Goal: Transaction & Acquisition: Book appointment/travel/reservation

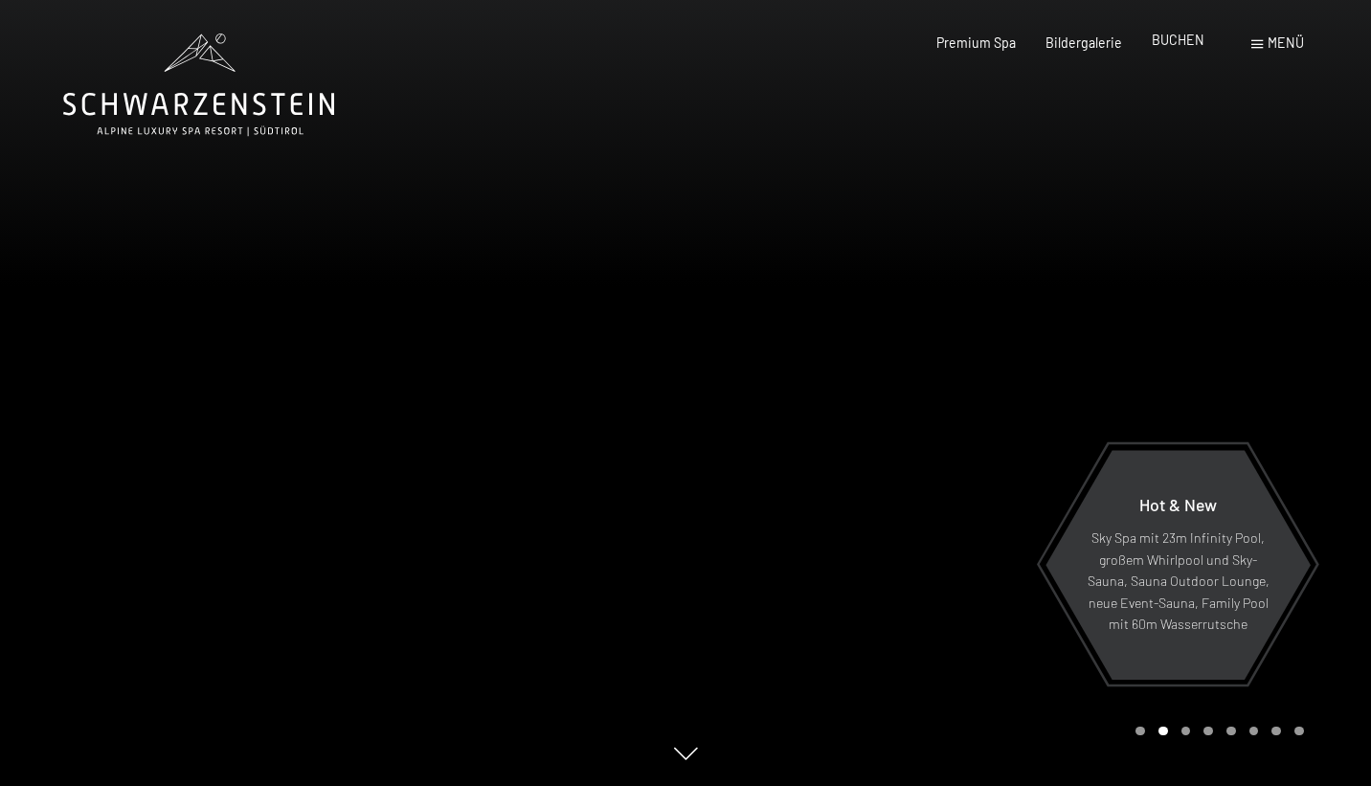
click at [1175, 40] on span "BUCHEN" at bounding box center [1178, 40] width 53 height 16
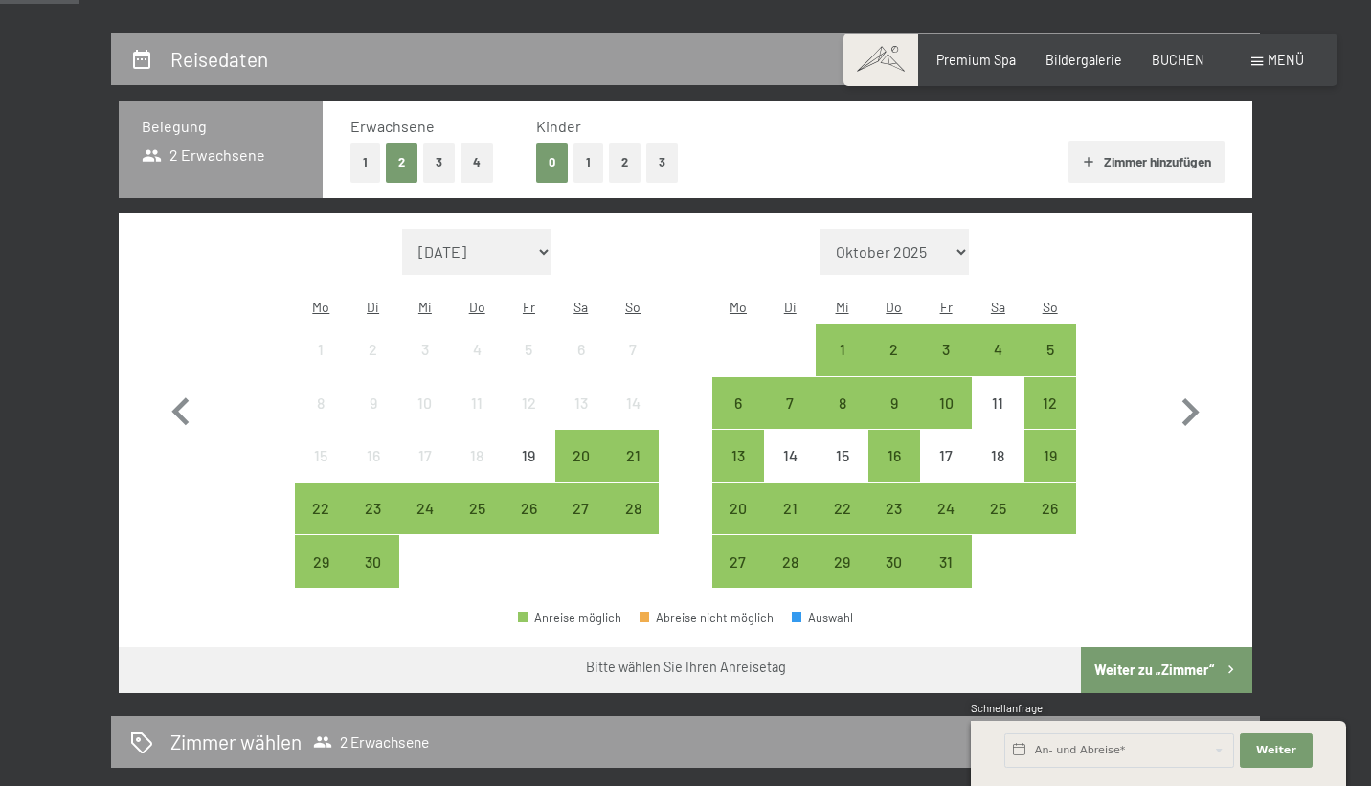
scroll to position [369, 0]
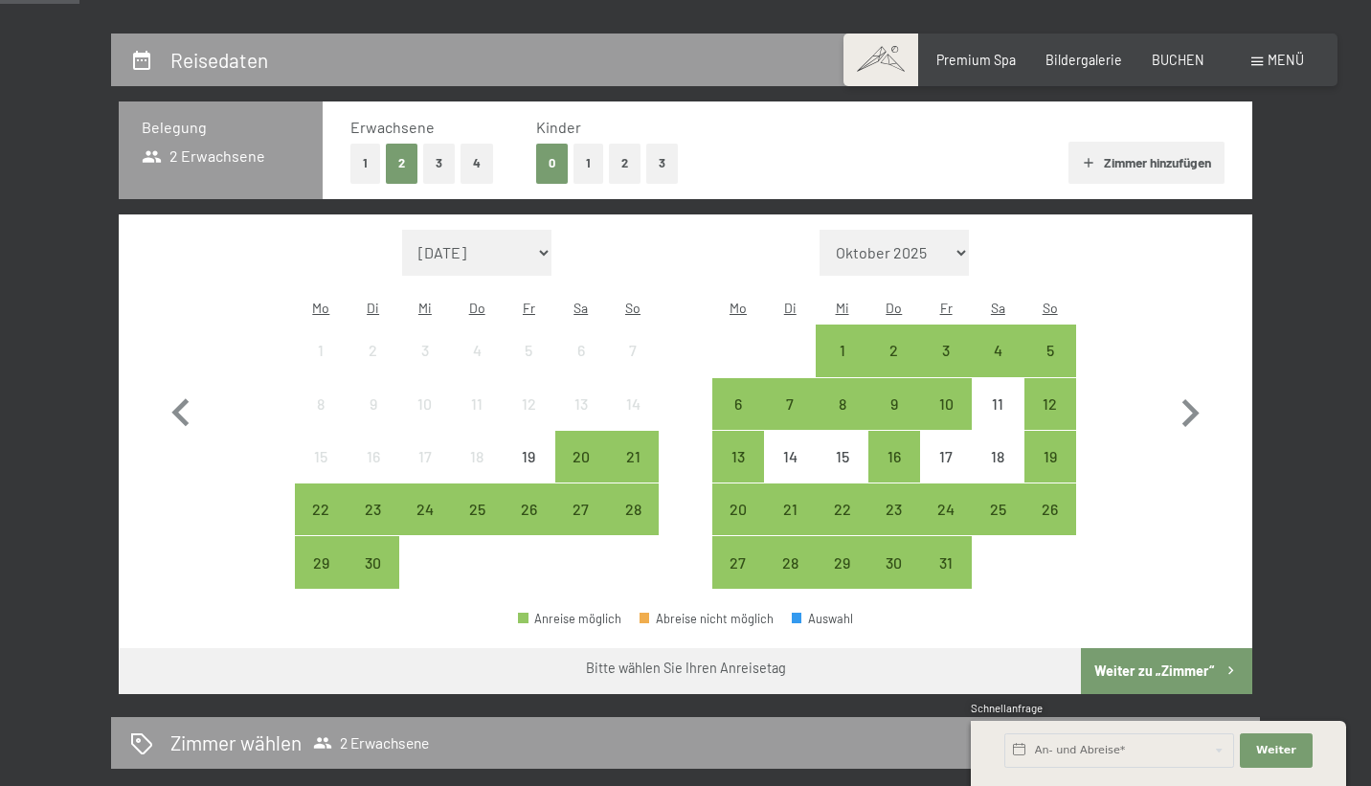
click at [441, 164] on button "3" at bounding box center [439, 163] width 32 height 39
click at [1190, 397] on icon "button" at bounding box center [1190, 414] width 56 height 56
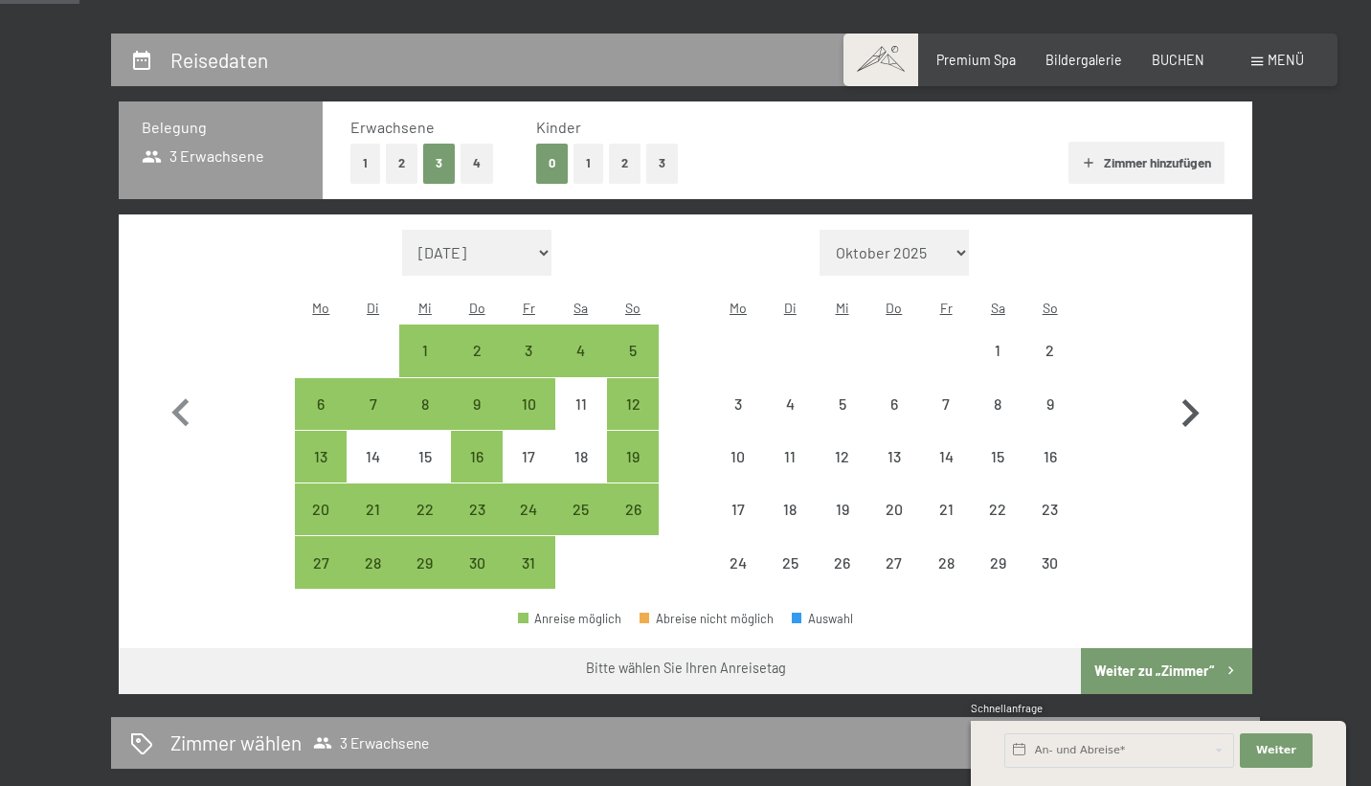
select select "[DATE]"
click at [1190, 397] on icon "button" at bounding box center [1190, 414] width 56 height 56
select select "[DATE]"
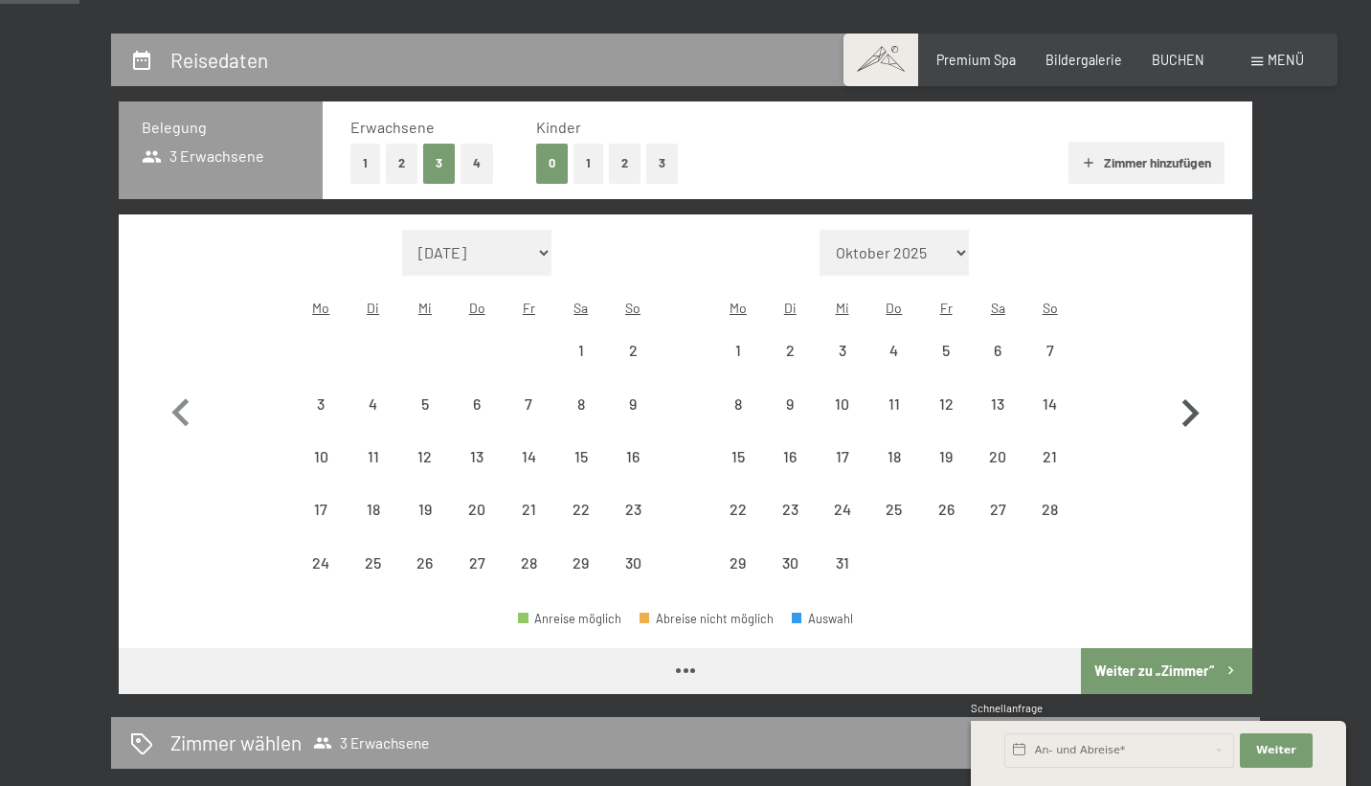
click at [1190, 397] on icon "button" at bounding box center [1190, 414] width 56 height 56
select select "[DATE]"
click at [1190, 397] on icon "button" at bounding box center [1190, 414] width 56 height 56
select select "[DATE]"
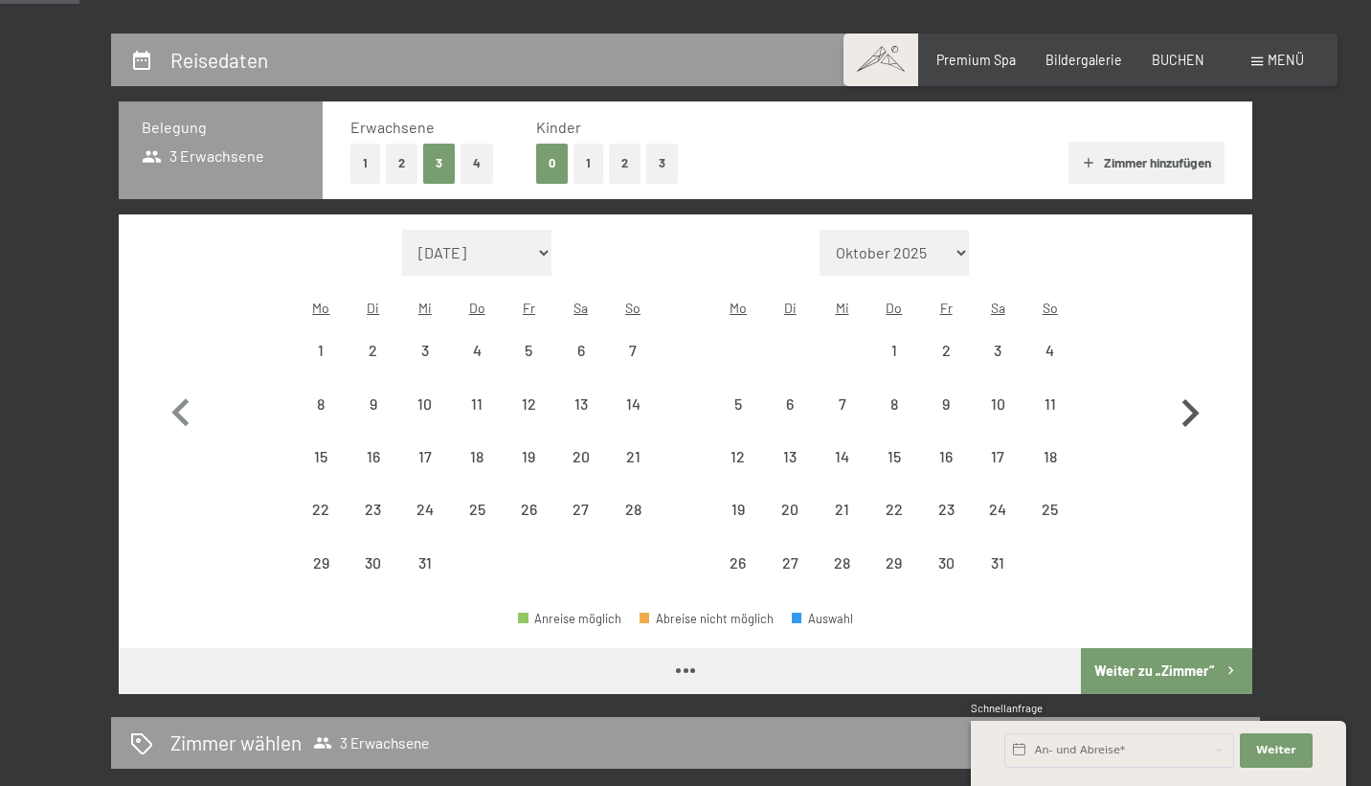
select select "[DATE]"
click at [1190, 397] on icon "button" at bounding box center [1190, 414] width 56 height 56
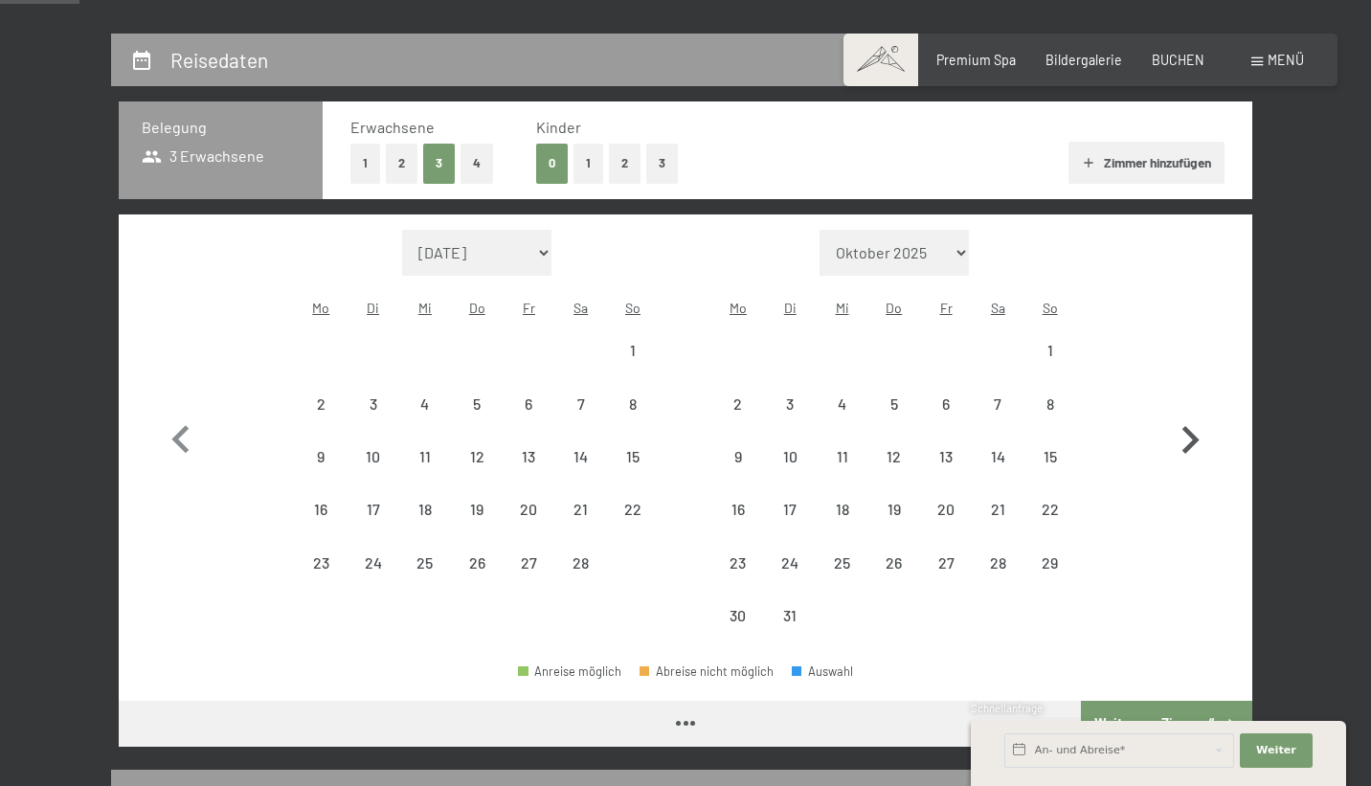
select select "[DATE]"
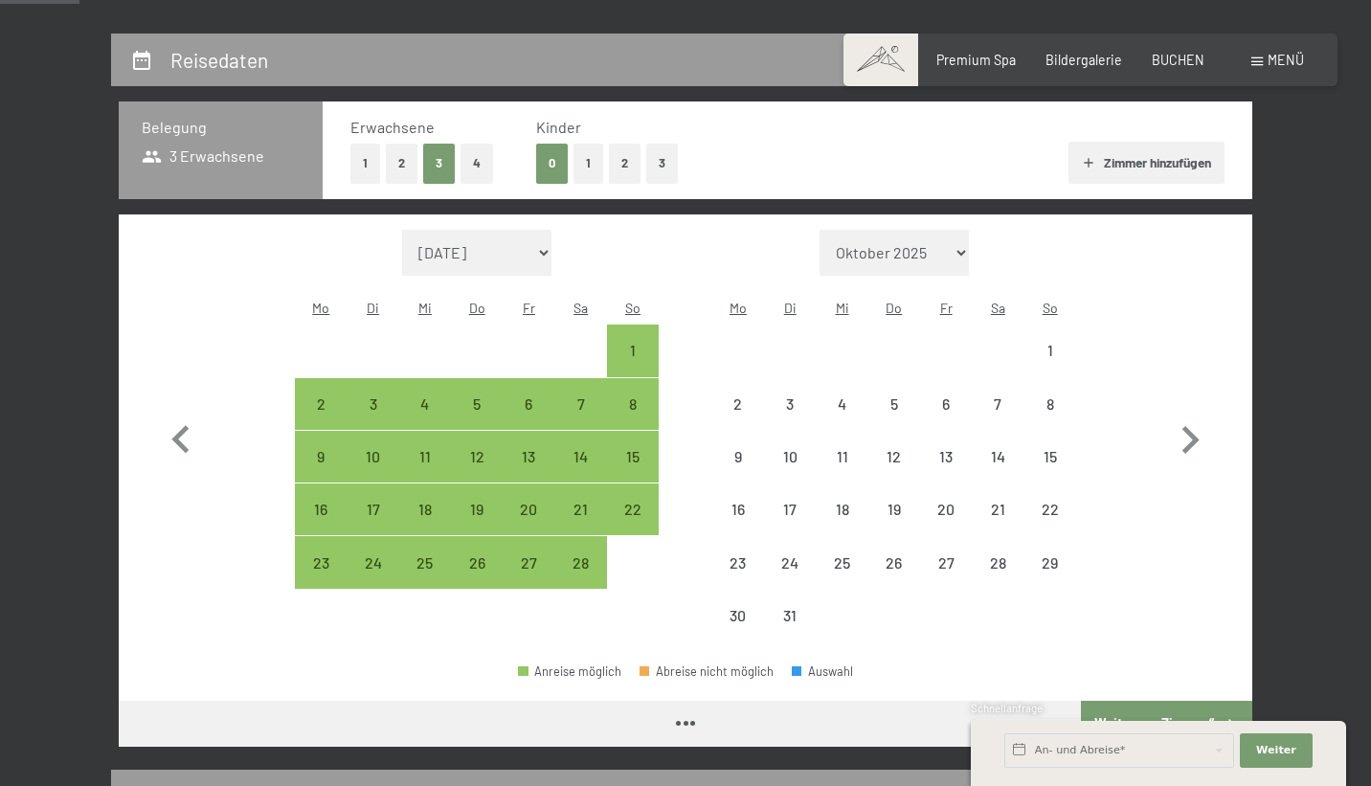
select select "[DATE]"
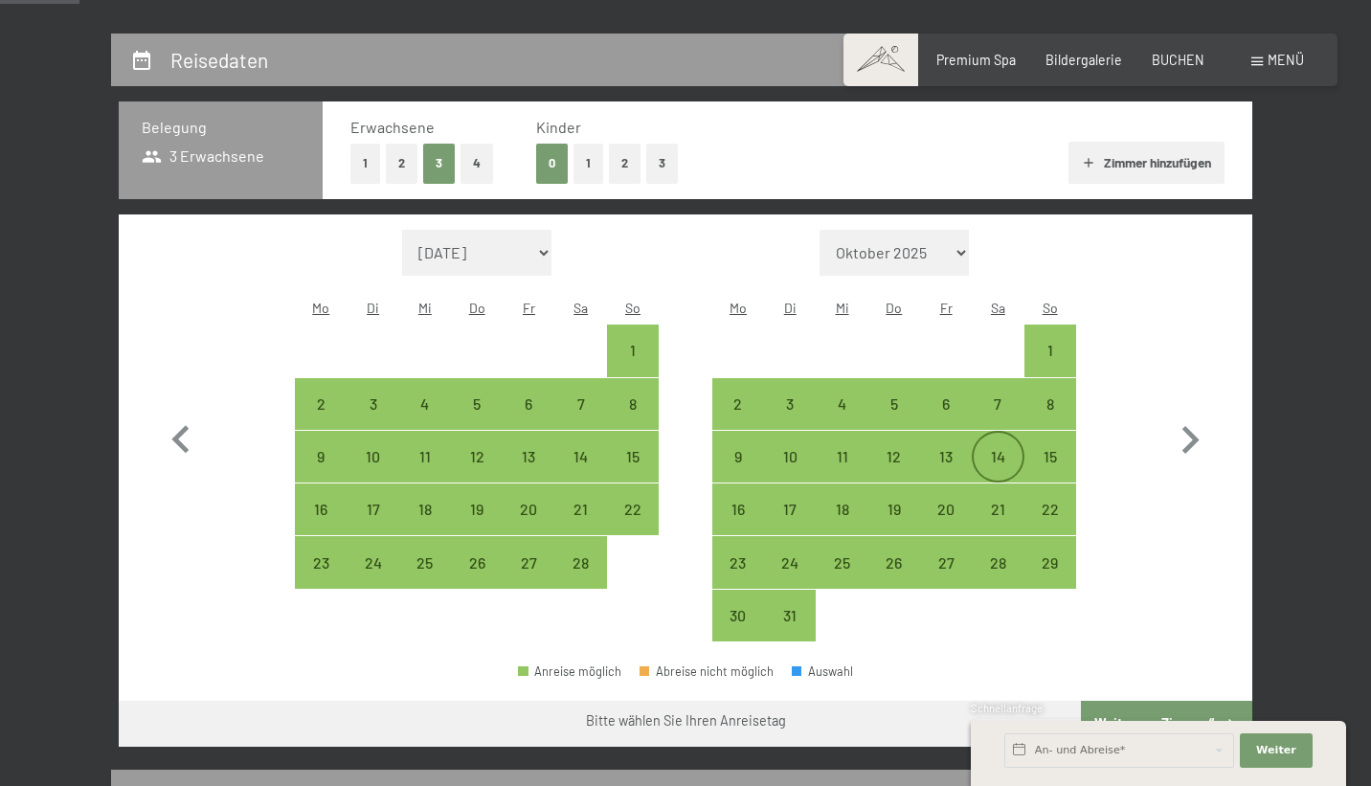
click at [1008, 449] on div "14" at bounding box center [998, 473] width 48 height 48
select select "[DATE]"
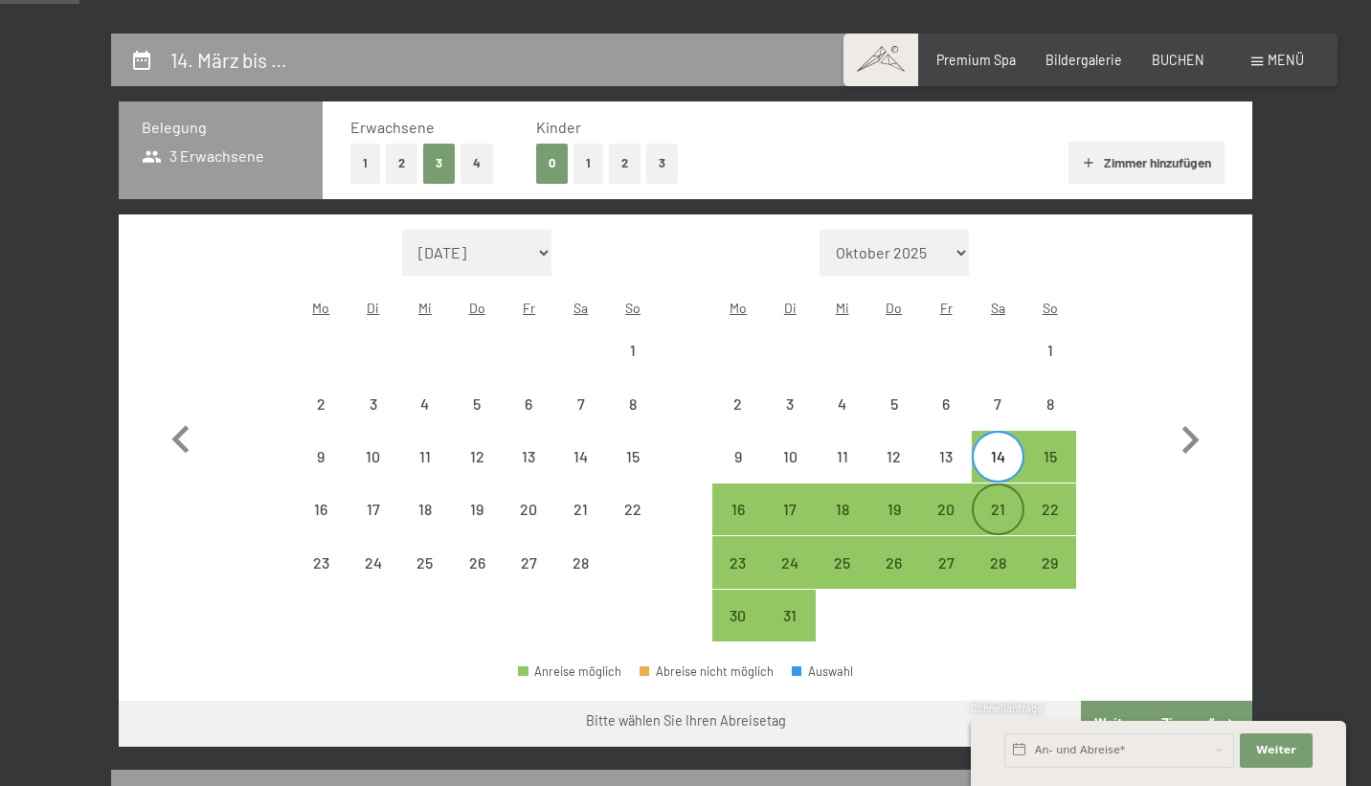
click at [1012, 502] on div "21" at bounding box center [998, 526] width 48 height 48
select select "[DATE]"
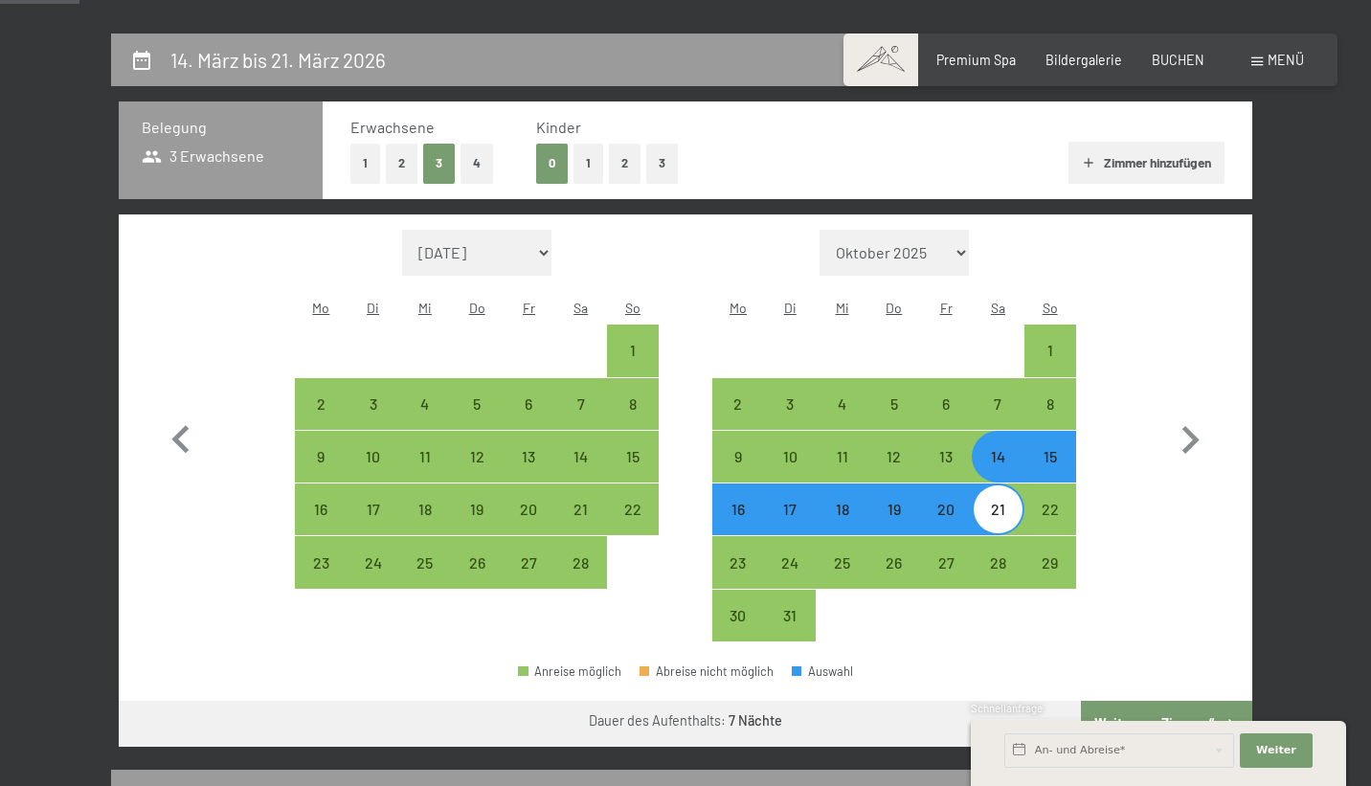
click at [1146, 709] on div "Schnellanfrage" at bounding box center [1158, 710] width 375 height 18
click at [1150, 701] on button "Weiter zu „Zimmer“" at bounding box center [1166, 724] width 171 height 46
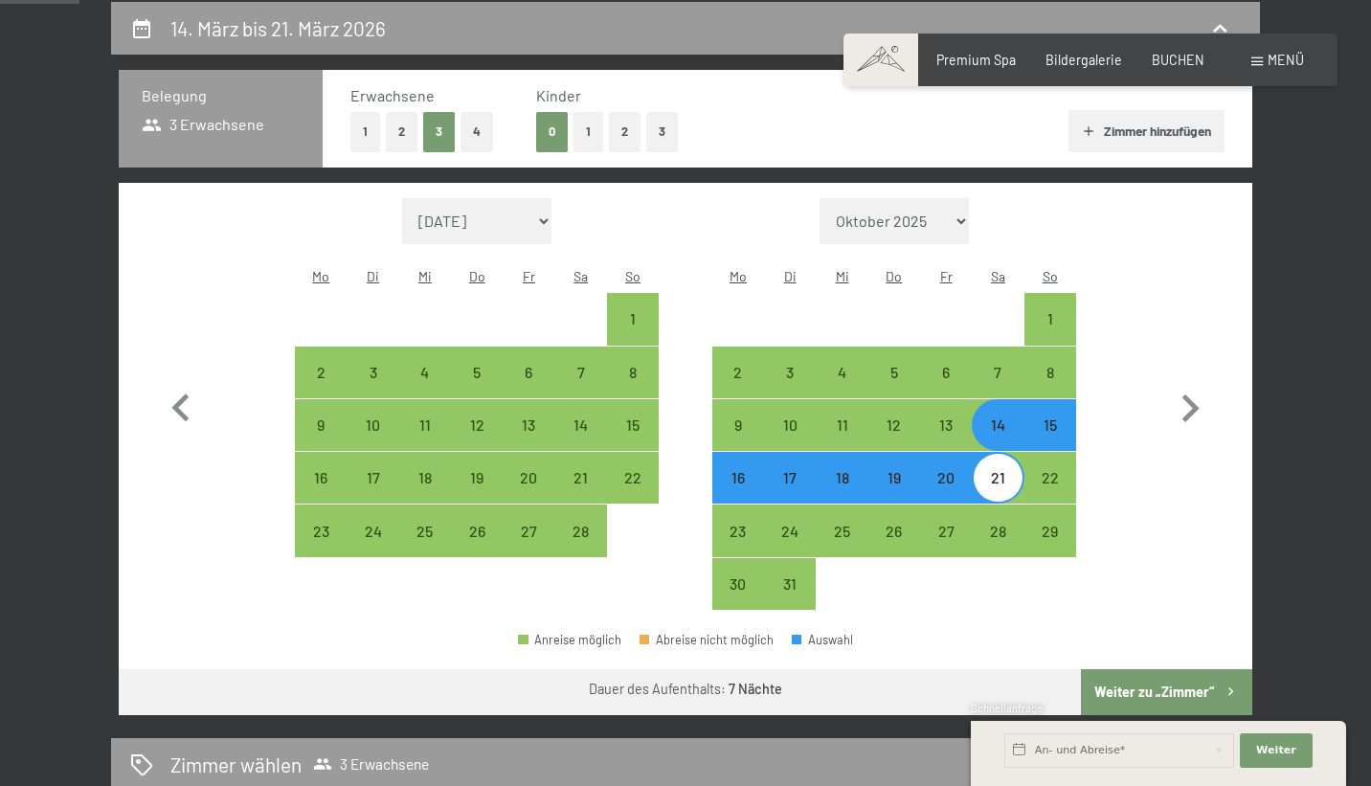
select select "[DATE]"
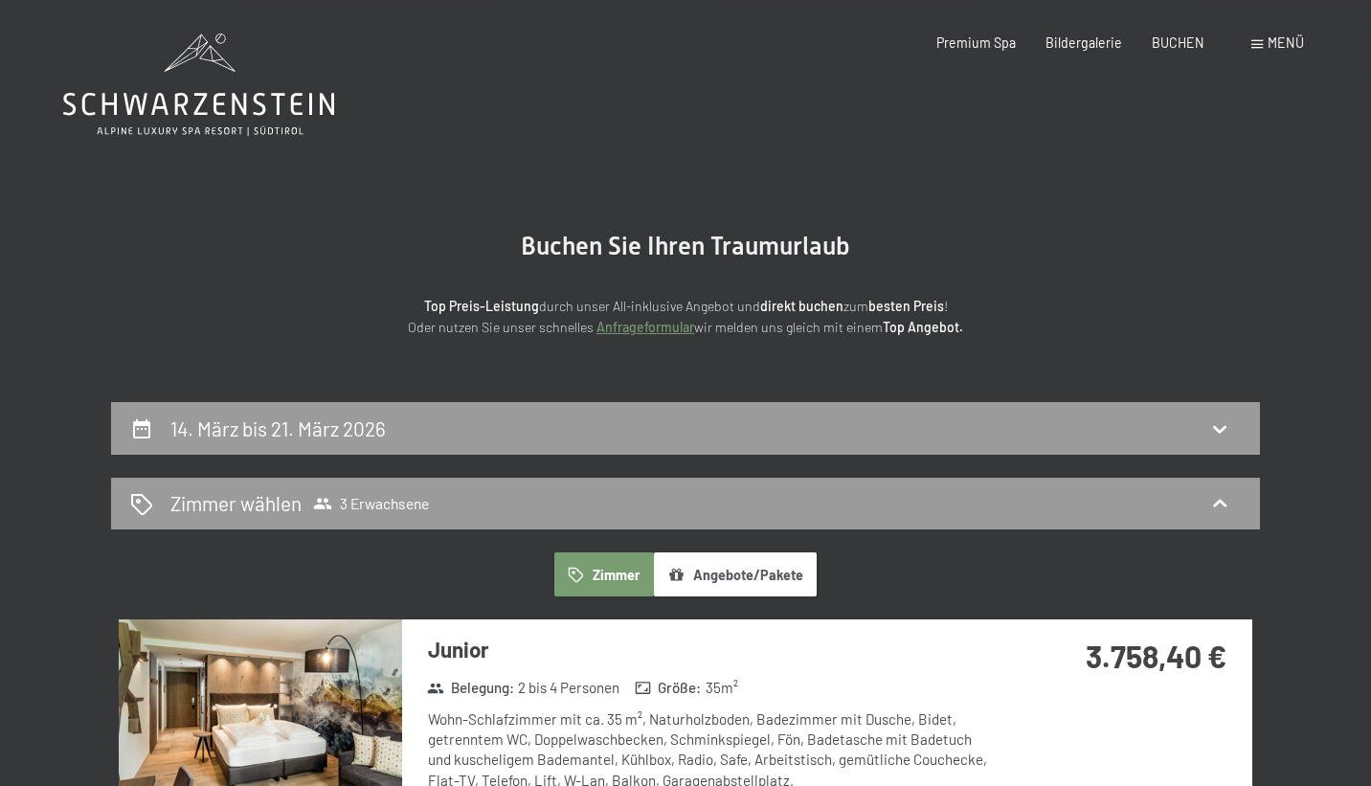
scroll to position [0, 0]
click at [1025, 416] on div "14. März bis 21. März 2026" at bounding box center [685, 429] width 1110 height 28
select select "[DATE]"
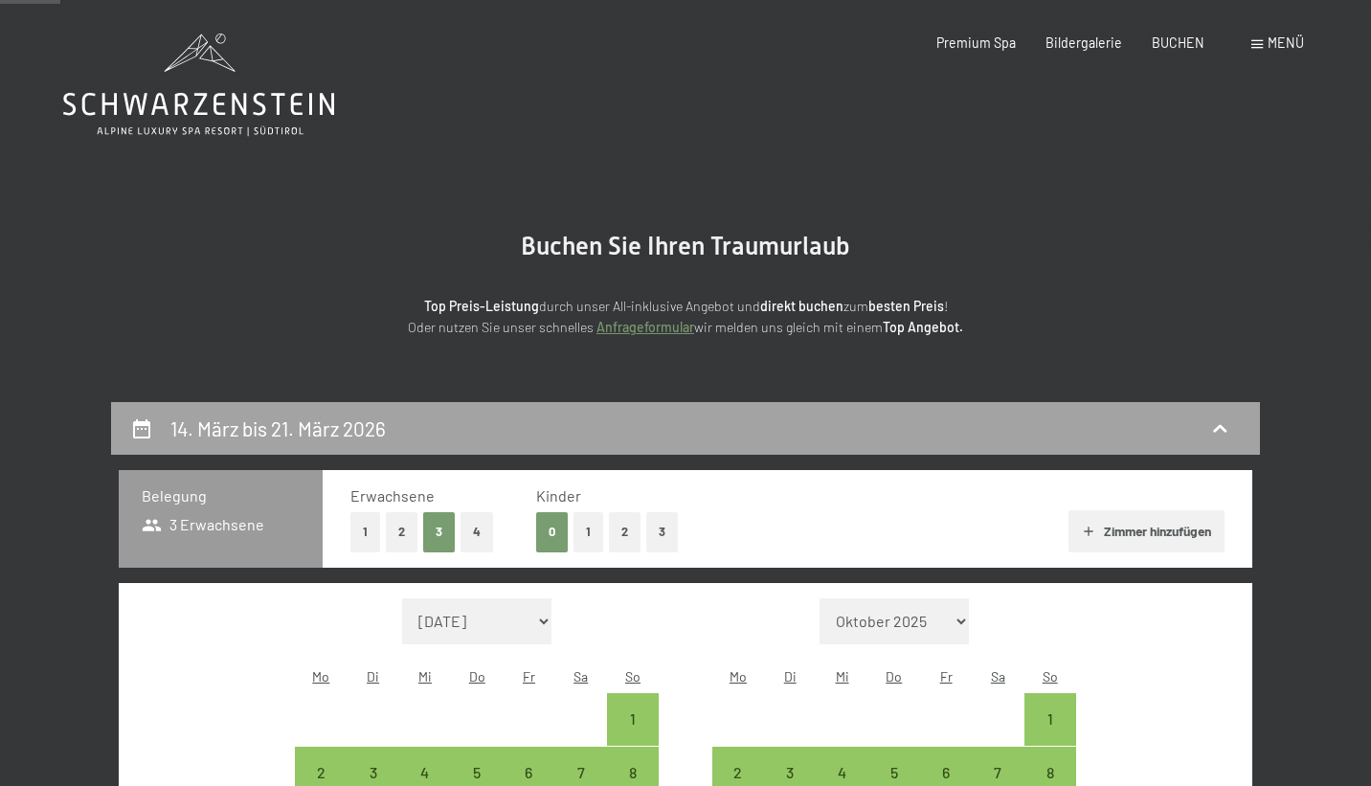
scroll to position [400, 0]
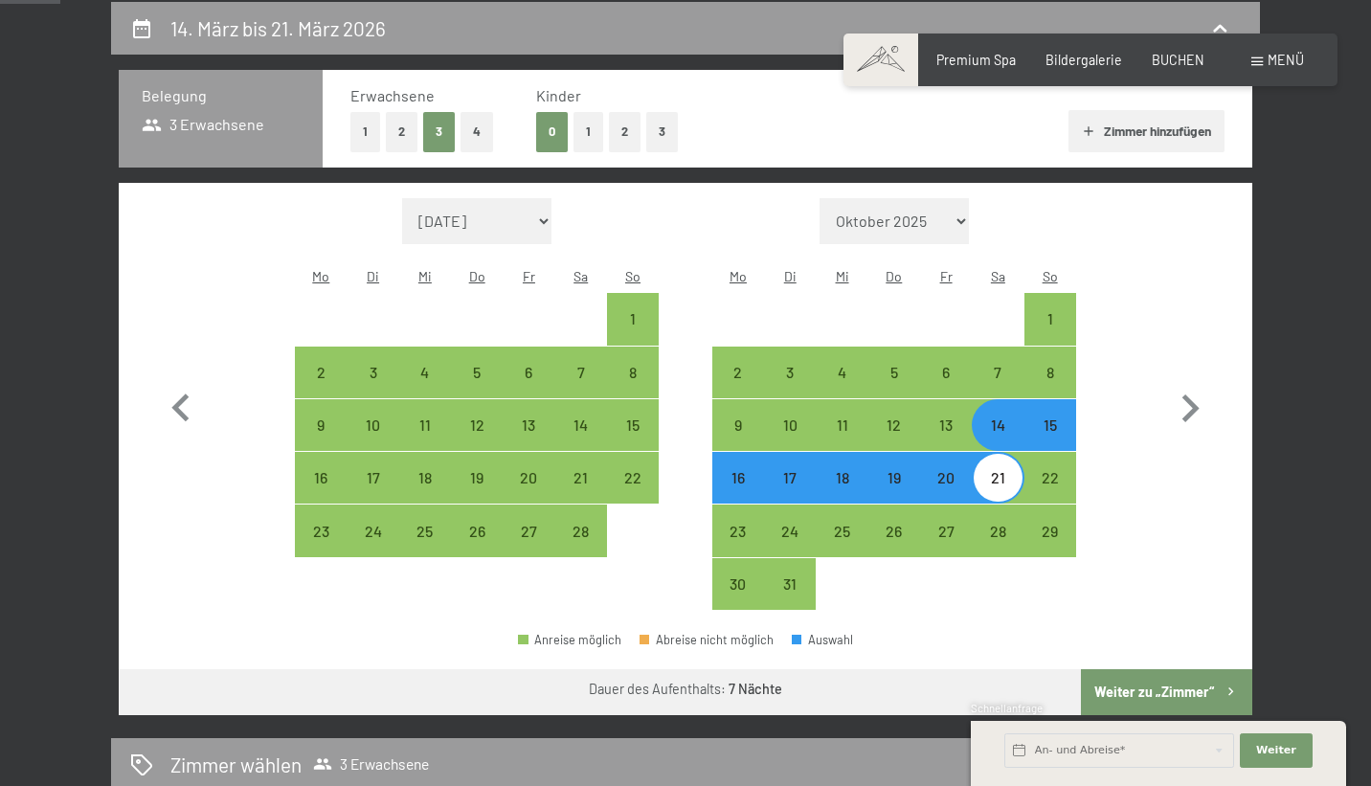
click at [404, 127] on button "2" at bounding box center [402, 131] width 32 height 39
select select "[DATE]"
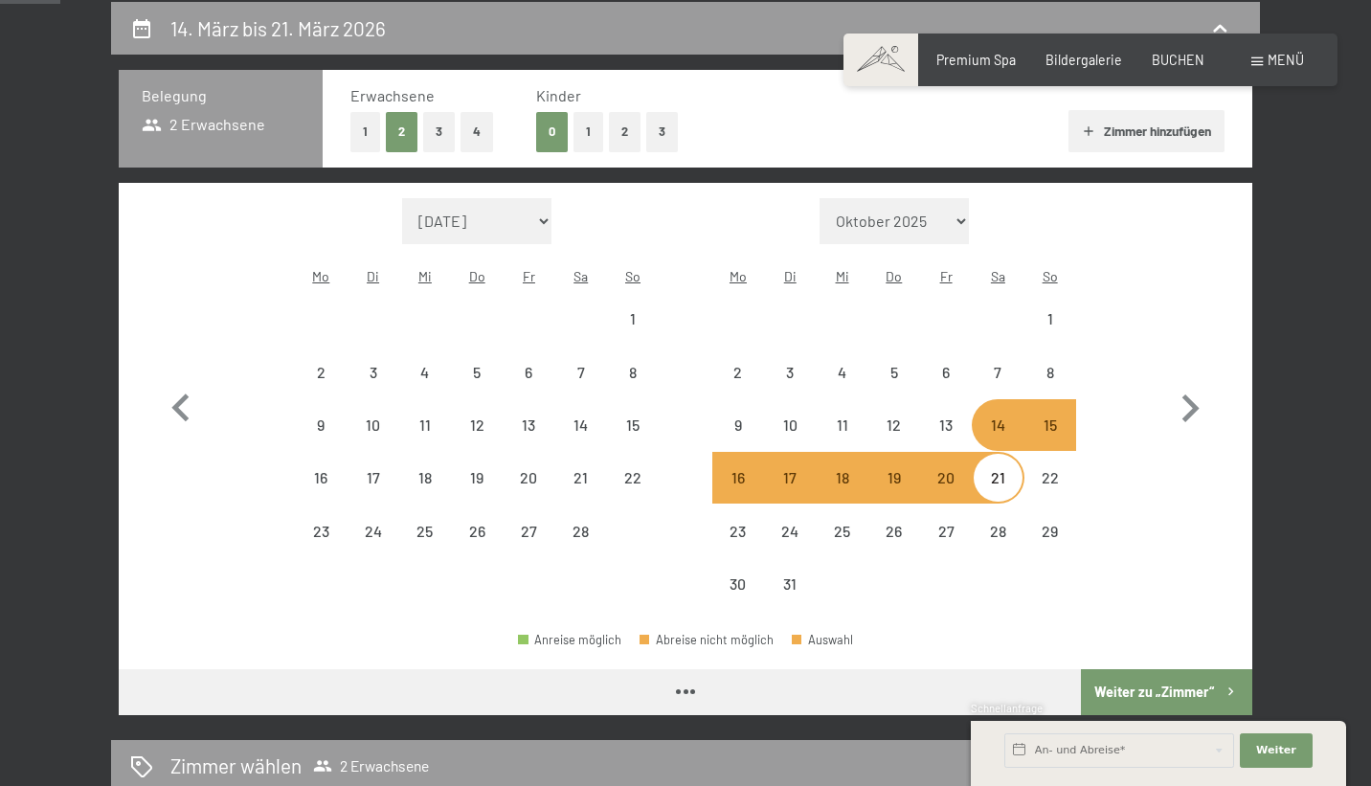
select select "[DATE]"
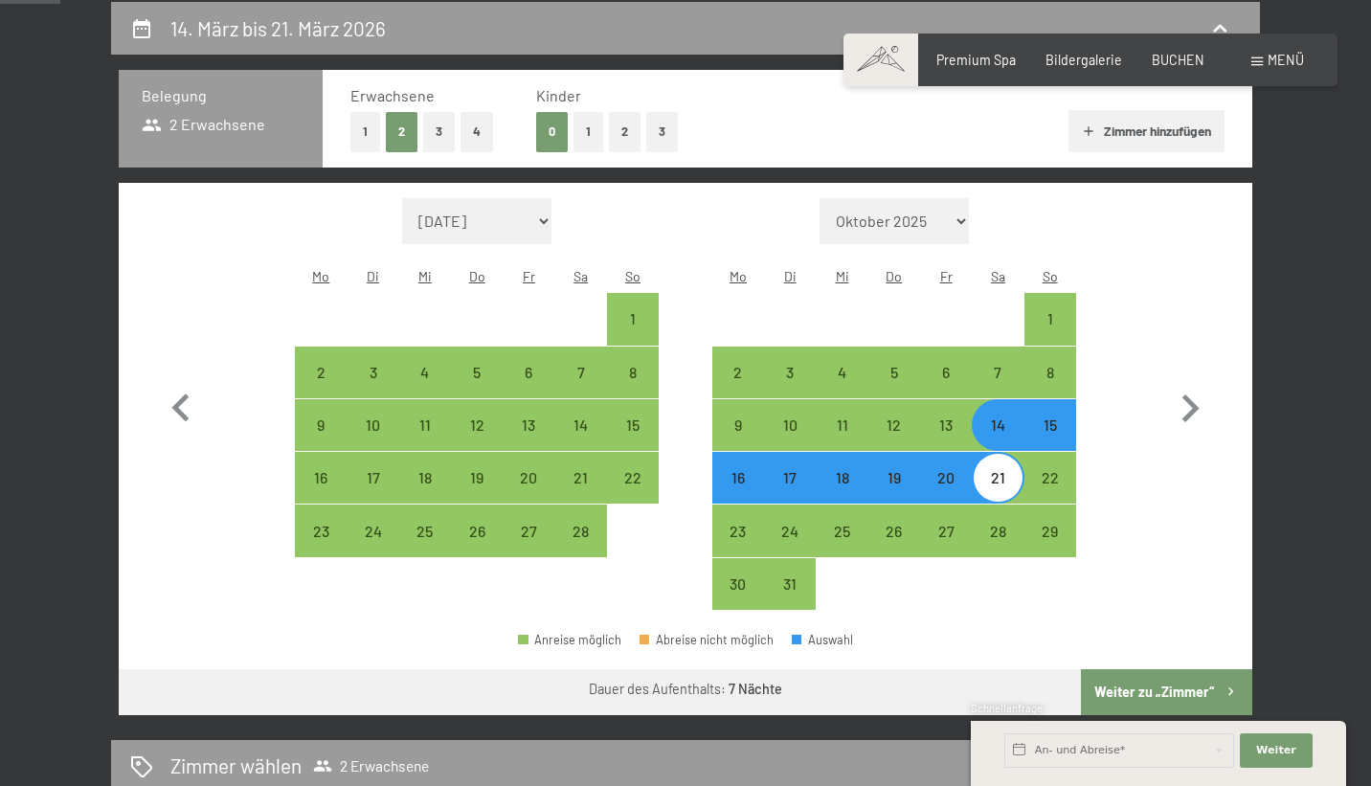
click at [1089, 130] on icon "button" at bounding box center [1088, 130] width 15 height 15
select select "[DATE]"
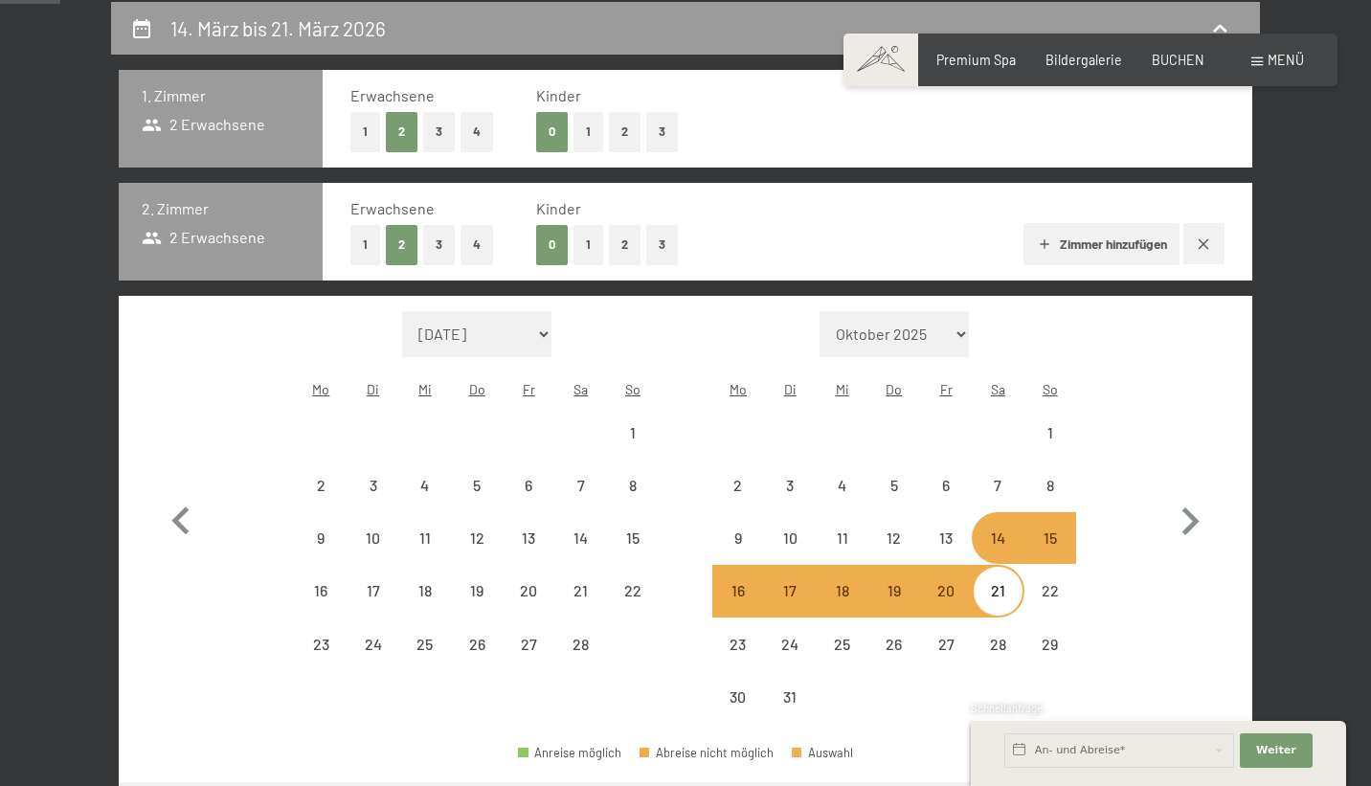
select select "[DATE]"
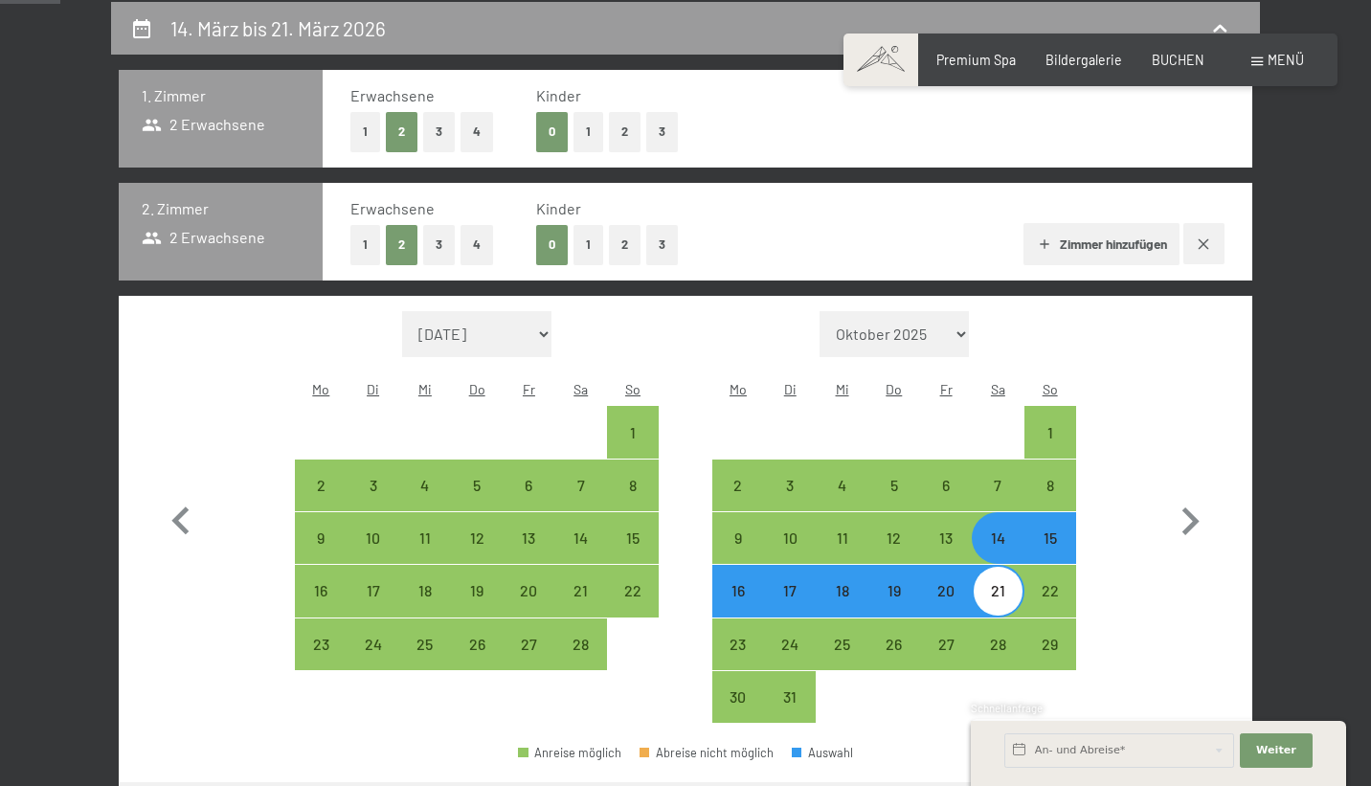
click at [363, 252] on button "1" at bounding box center [365, 244] width 30 height 39
select select "[DATE]"
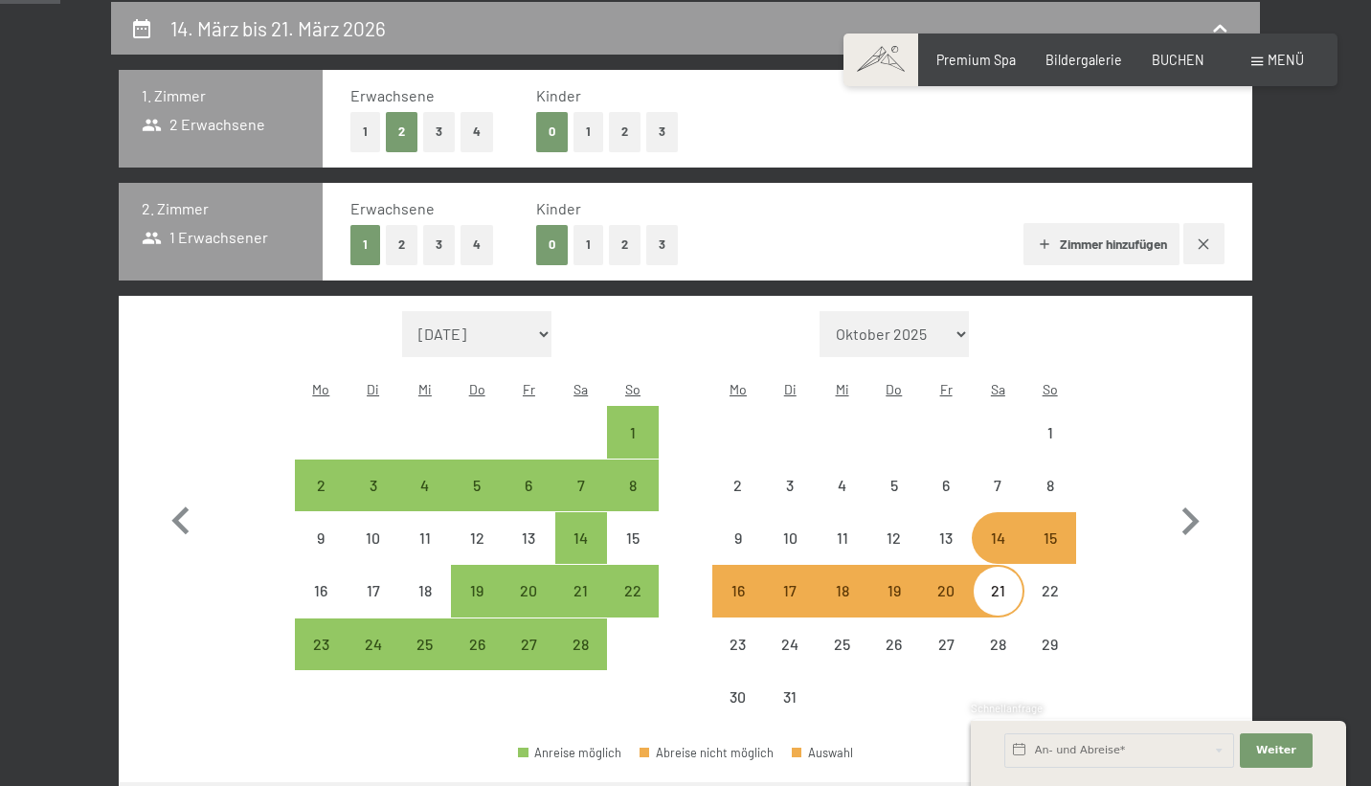
select select "[DATE]"
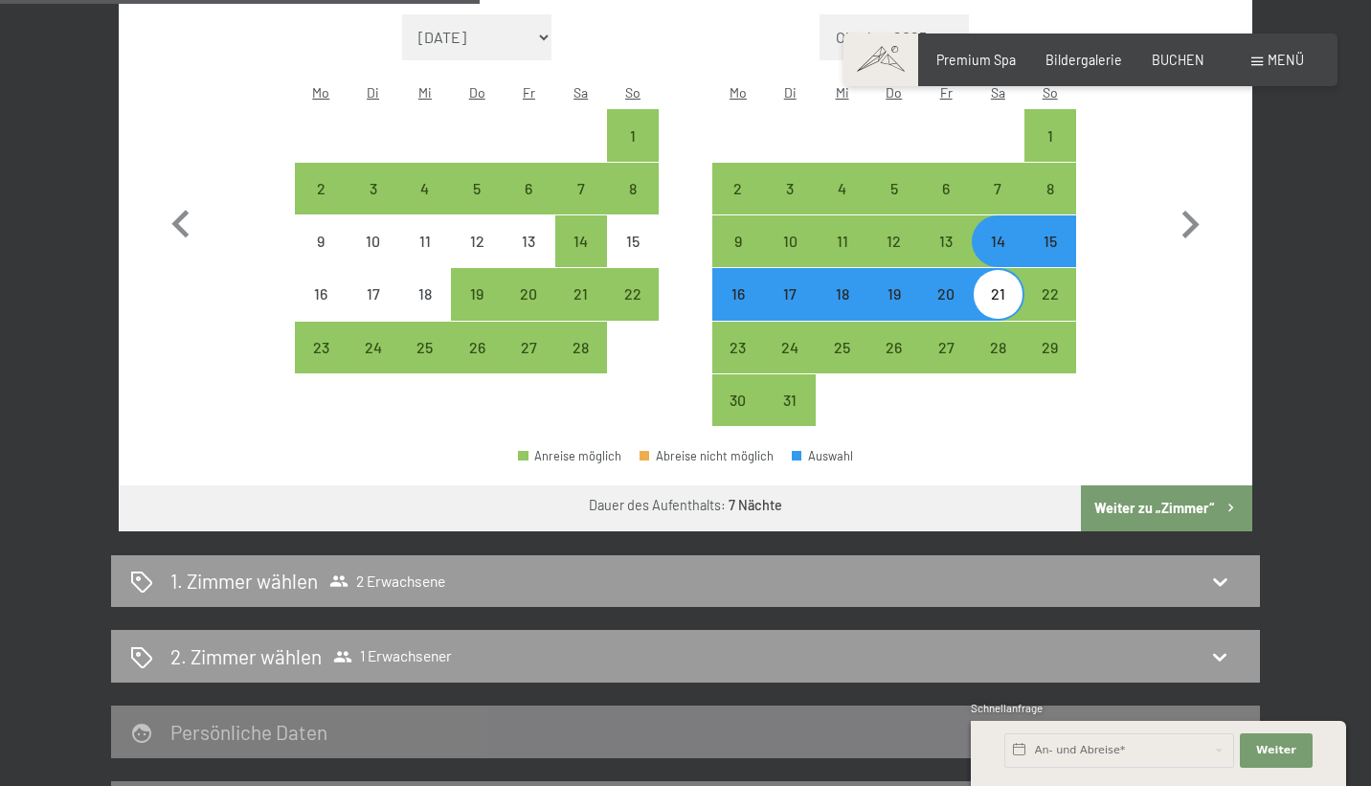
click at [1176, 485] on button "Weiter zu „Zimmer“" at bounding box center [1166, 508] width 171 height 46
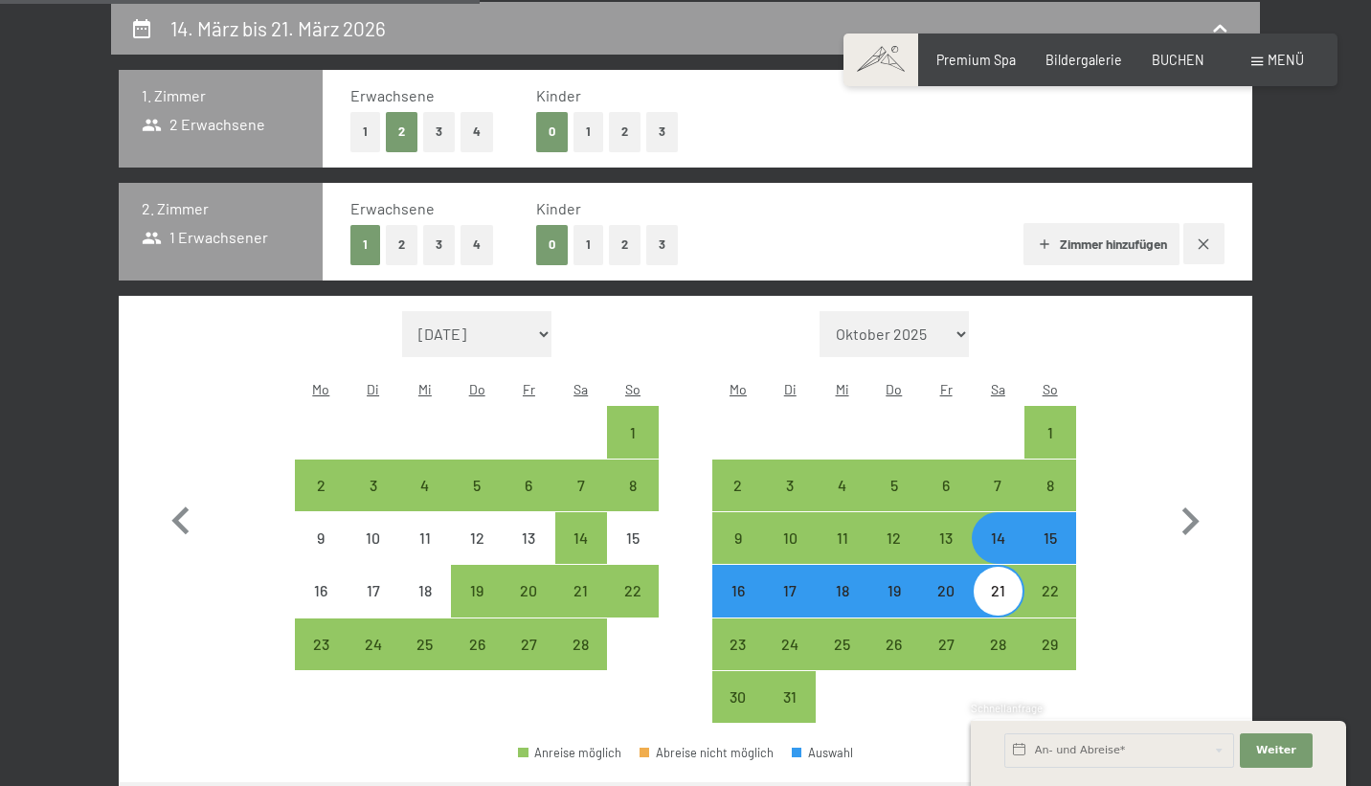
select select "[DATE]"
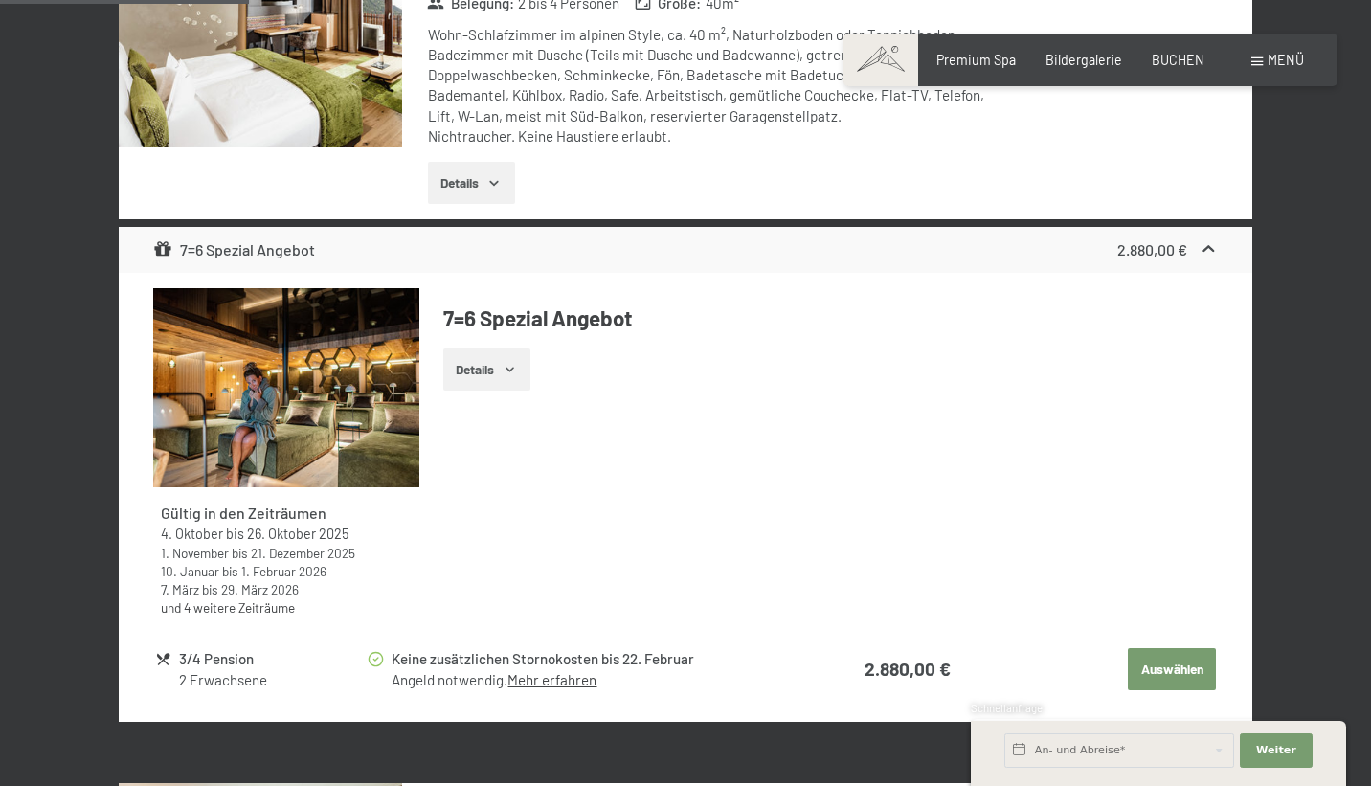
scroll to position [1518, 0]
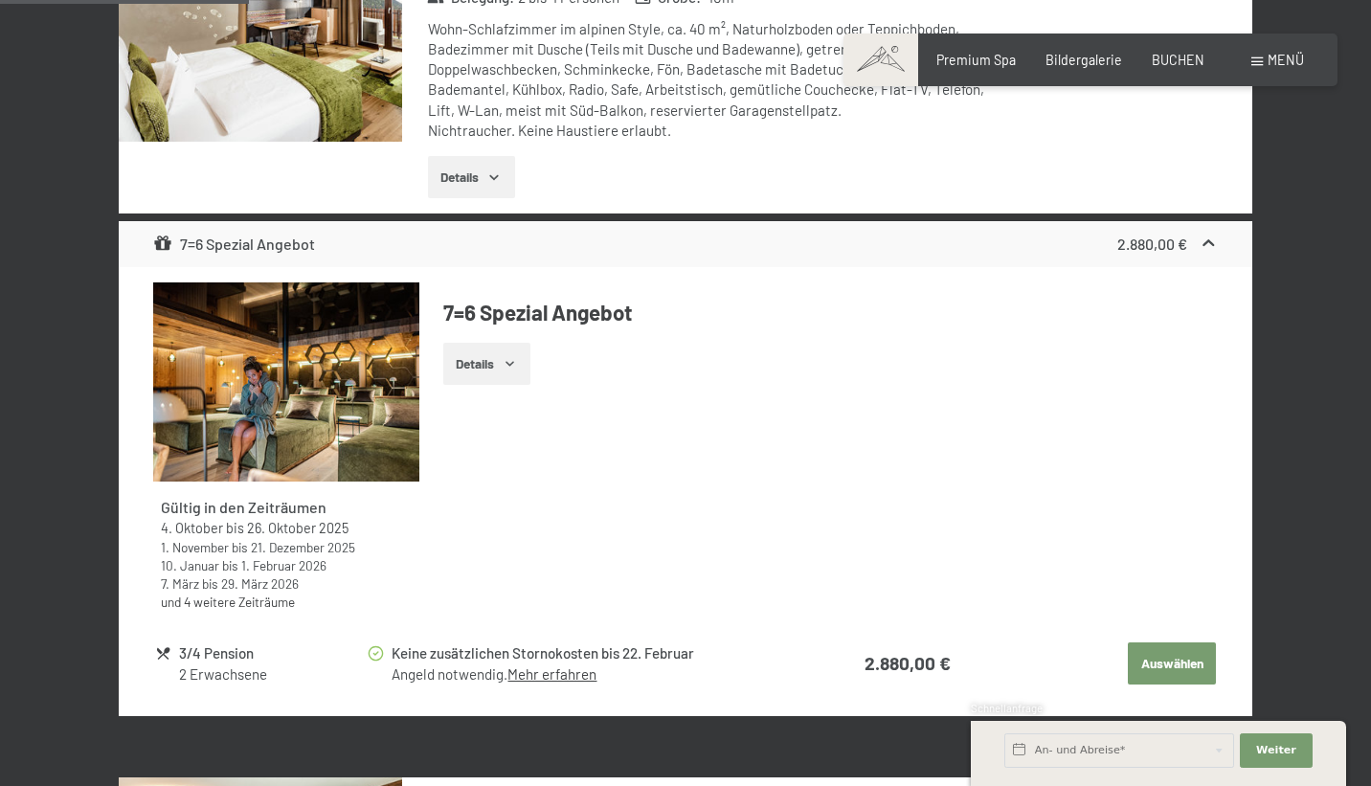
click at [1172, 661] on button "Auswählen" at bounding box center [1172, 663] width 88 height 42
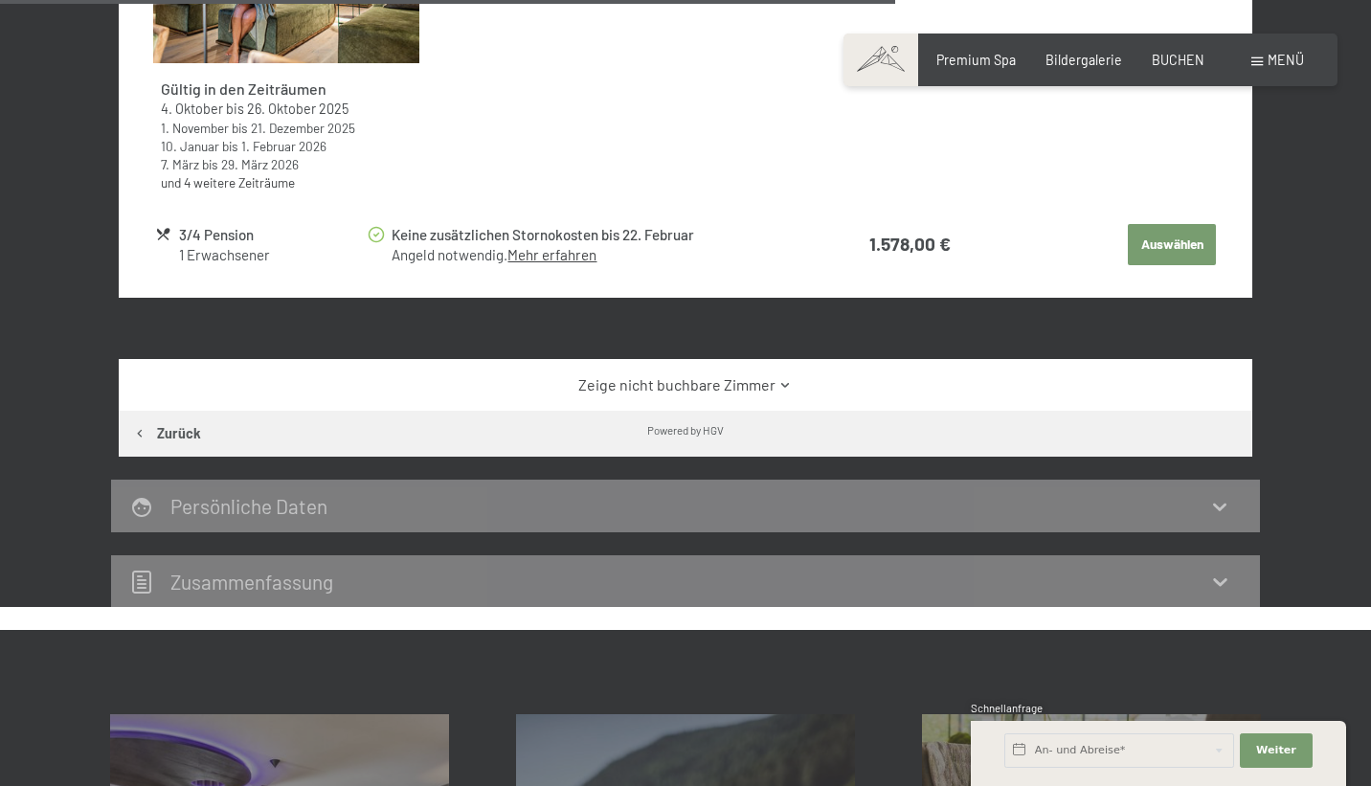
scroll to position [1993, 0]
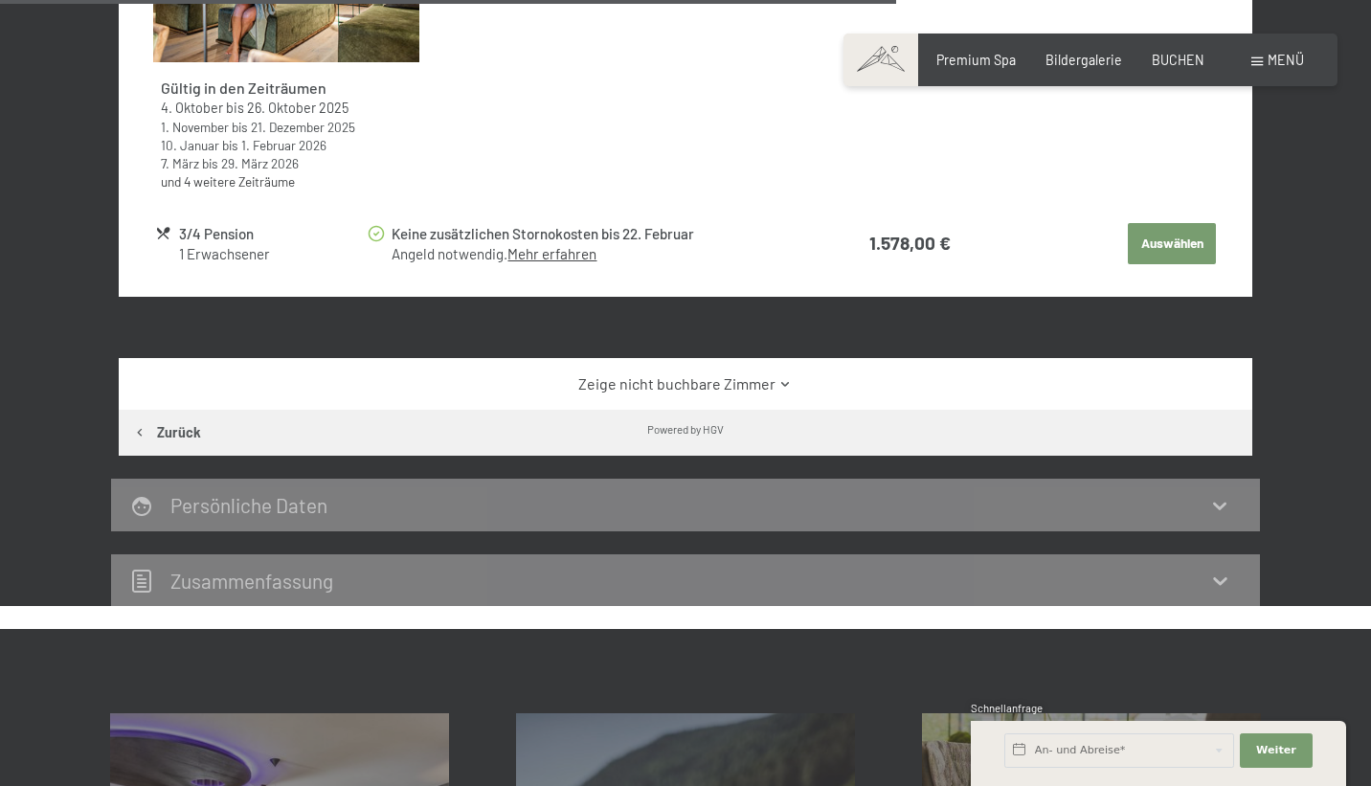
click at [1169, 223] on button "Auswählen" at bounding box center [1172, 244] width 88 height 42
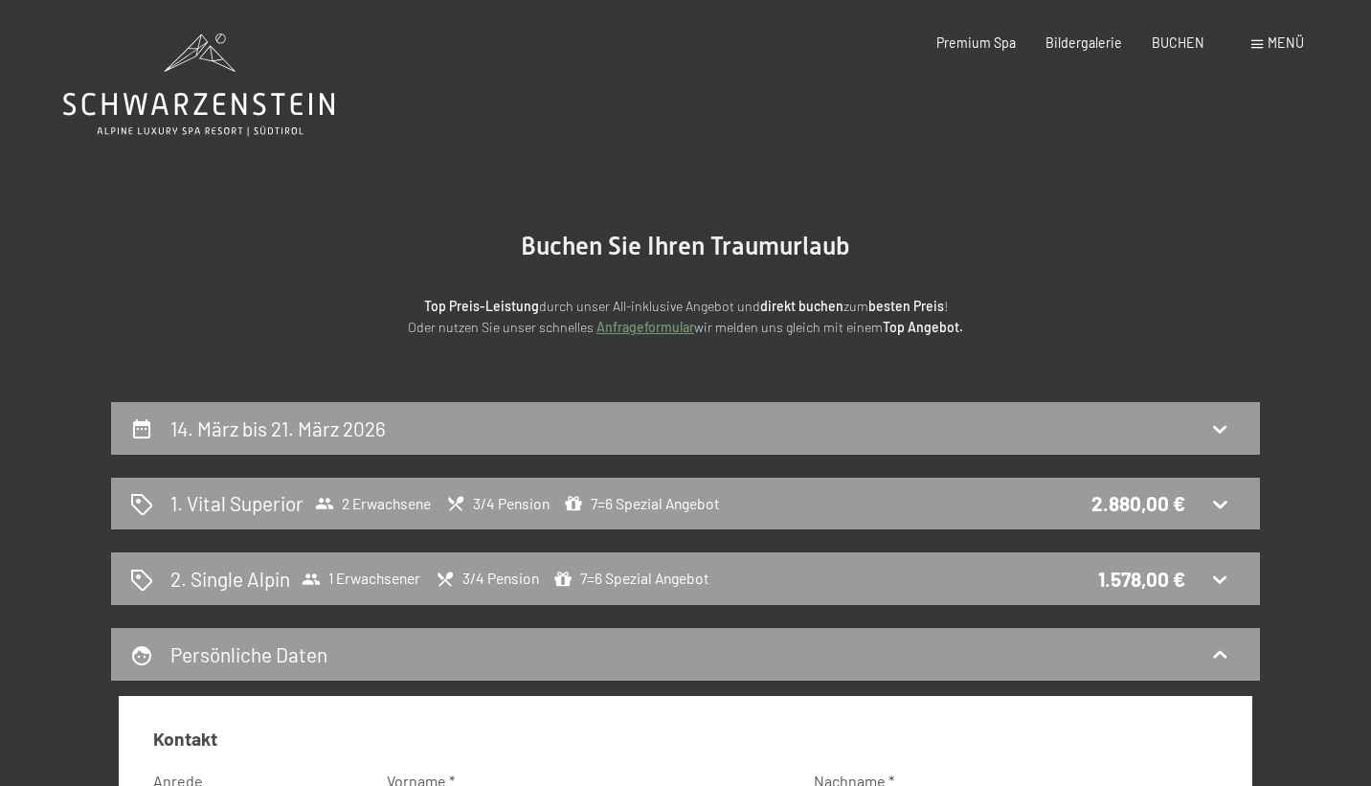
scroll to position [0, 0]
